Goal: Find specific page/section: Find specific page/section

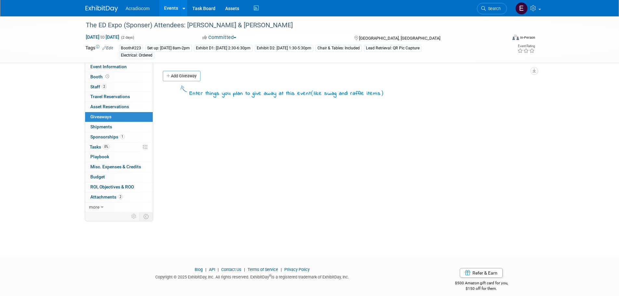
click at [101, 7] on img at bounding box center [102, 9] width 33 height 7
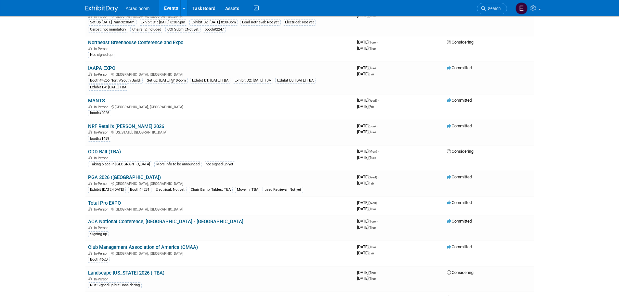
scroll to position [293, 0]
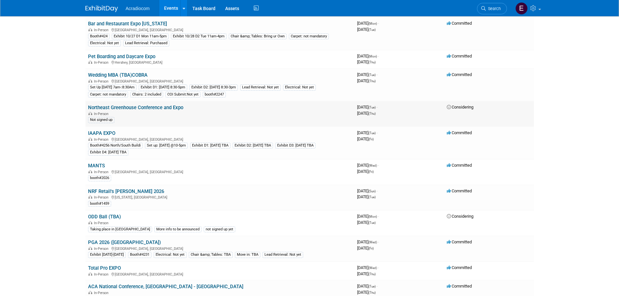
click at [208, 113] on div "In-Person" at bounding box center [220, 113] width 264 height 5
click at [179, 110] on link "Northeast Greenhouse Conference and Expo" at bounding box center [135, 108] width 95 height 6
